Goal: Transaction & Acquisition: Purchase product/service

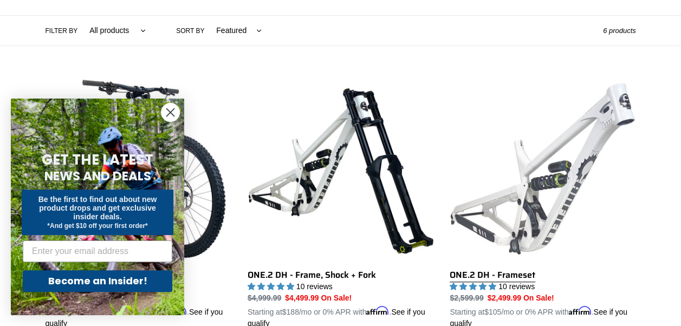
scroll to position [271, 0]
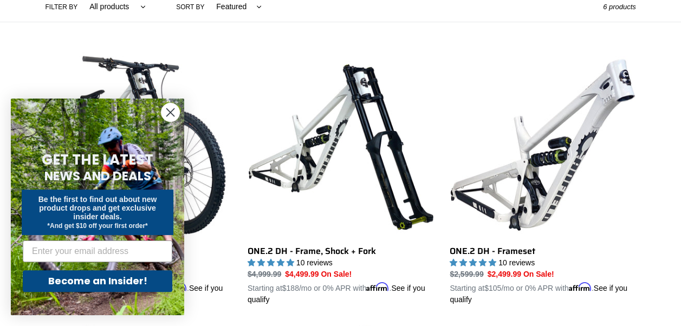
click at [172, 108] on circle "Close dialog" at bounding box center [170, 112] width 18 height 18
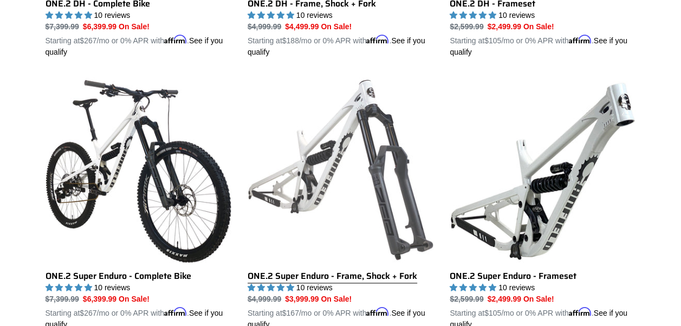
scroll to position [596, 0]
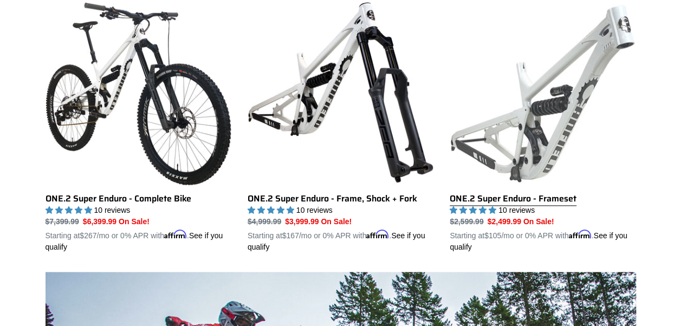
click at [555, 197] on link "ONE.2 Super Enduro - Frameset" at bounding box center [542, 125] width 186 height 253
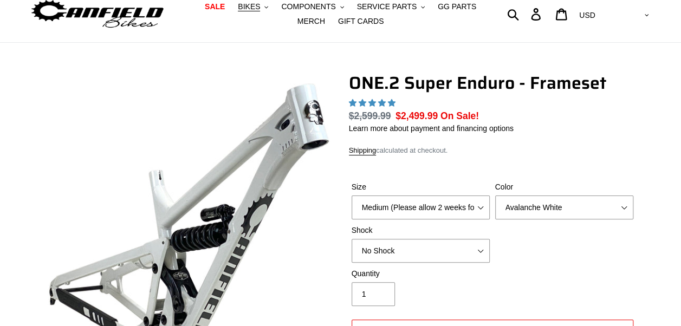
scroll to position [108, 0]
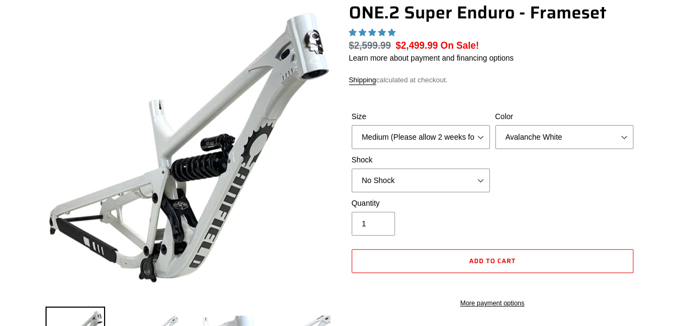
select select "highest-rating"
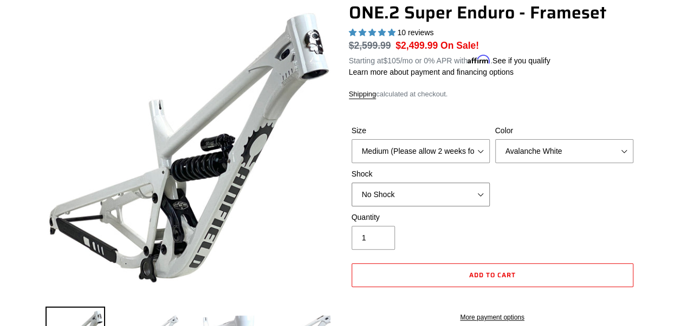
click at [483, 193] on select "No Shock RockShox Vivid Coil" at bounding box center [420, 194] width 138 height 24
click at [588, 190] on div "Size Medium (Please allow 2 weeks for delivery) Large (Sold Out) Color Avalanch…" at bounding box center [492, 168] width 287 height 87
click at [626, 151] on select "Avalanche White Bentonite Grey" at bounding box center [564, 151] width 138 height 24
click at [495, 139] on select "Avalanche White Bentonite Grey" at bounding box center [564, 151] width 138 height 24
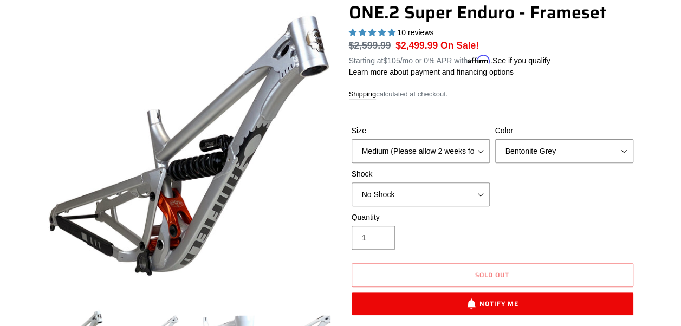
click at [602, 119] on form "Size Medium (Please allow 2 weeks for delivery) Large (Sold Out) Color Avalanch…" at bounding box center [492, 217] width 287 height 218
click at [487, 143] on select "Medium (Please allow 2 weeks for delivery) Large (Sold Out)" at bounding box center [420, 151] width 138 height 24
drag, startPoint x: 542, startPoint y: 108, endPoint x: 598, endPoint y: 112, distance: 55.4
click at [547, 108] on form "Size Medium (Please allow 2 weeks for delivery) Large (Sold Out) Color Avalanch…" at bounding box center [492, 217] width 287 height 218
click at [620, 156] on select "Avalanche White Bentonite Grey" at bounding box center [564, 151] width 138 height 24
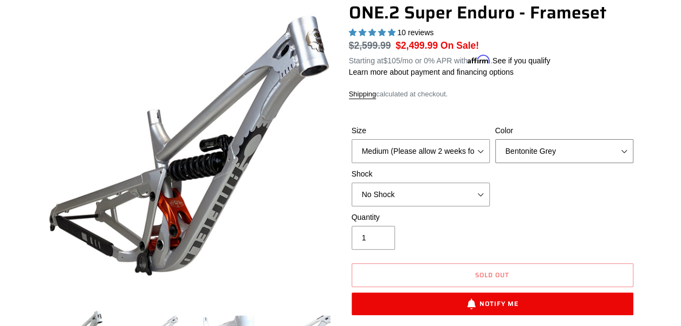
select select "Avalanche White"
click at [495, 139] on select "Avalanche White Bentonite Grey" at bounding box center [564, 151] width 138 height 24
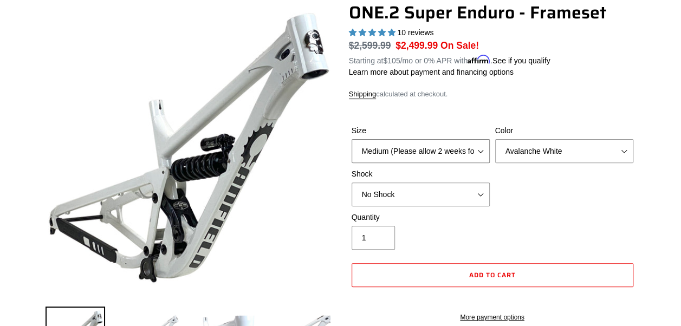
click at [468, 152] on select "Medium (Please allow 2 weeks for delivery) Large (Sold Out)" at bounding box center [420, 151] width 138 height 24
select select "Large (Sold Out)"
click at [351, 139] on select "Medium (Please allow 2 weeks for delivery) Large (Sold Out)" at bounding box center [420, 151] width 138 height 24
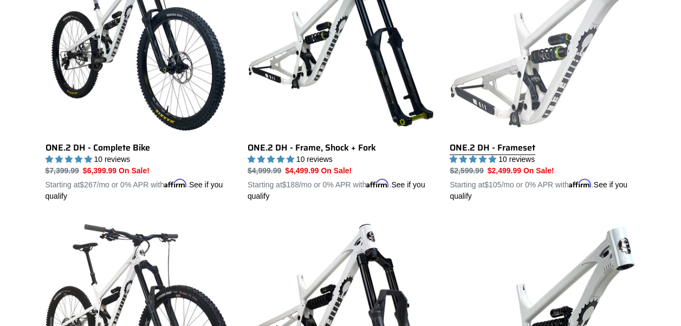
scroll to position [379, 0]
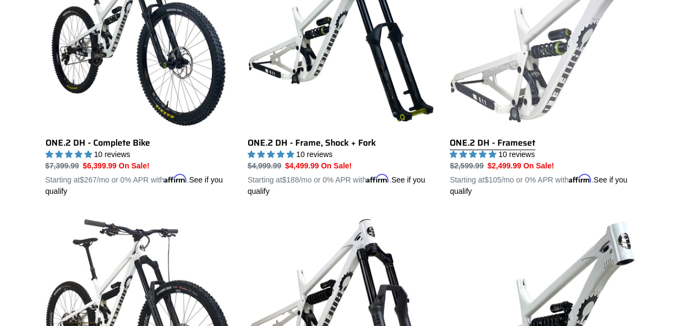
click at [518, 143] on link "ONE.2 DH - Frameset" at bounding box center [542, 70] width 186 height 253
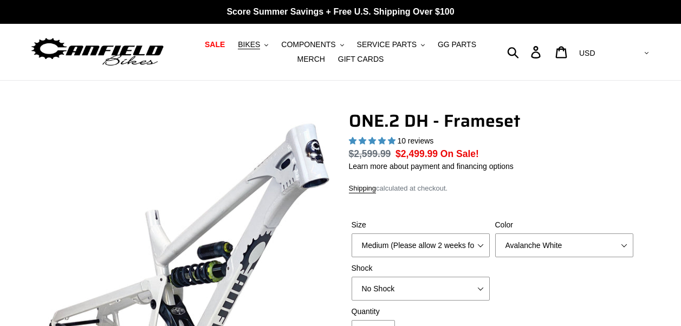
select select "highest-rating"
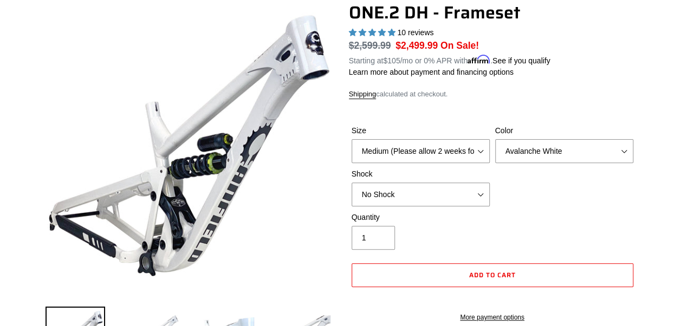
click at [486, 133] on label "Size" at bounding box center [420, 130] width 138 height 11
click at [486, 139] on select "Medium (Please allow 2 weeks for delivery) Large (Sold Out)" at bounding box center [420, 151] width 138 height 24
click at [483, 152] on select "Medium (Please allow 2 weeks for delivery) Large (Sold Out)" at bounding box center [420, 151] width 138 height 24
click at [565, 108] on form "Size Medium (Please allow 2 weeks for delivery) Large (Sold Out) Color Avalanch…" at bounding box center [492, 220] width 287 height 225
